Goal: Find specific page/section: Find specific page/section

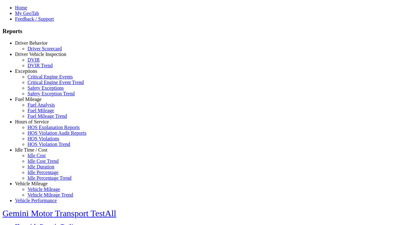
click at [36, 181] on link "Vehicle Mileage" at bounding box center [31, 183] width 33 height 5
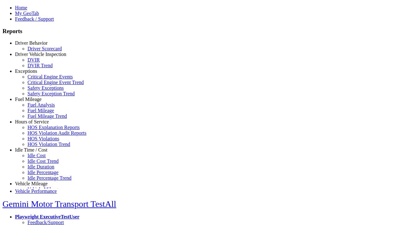
click at [41, 187] on link "Vehicle Mileage" at bounding box center [44, 189] width 33 height 5
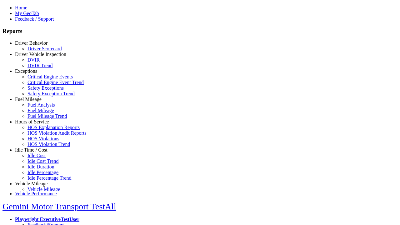
select select "**********"
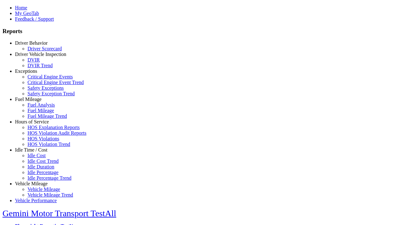
type input "**********"
